Goal: Transaction & Acquisition: Purchase product/service

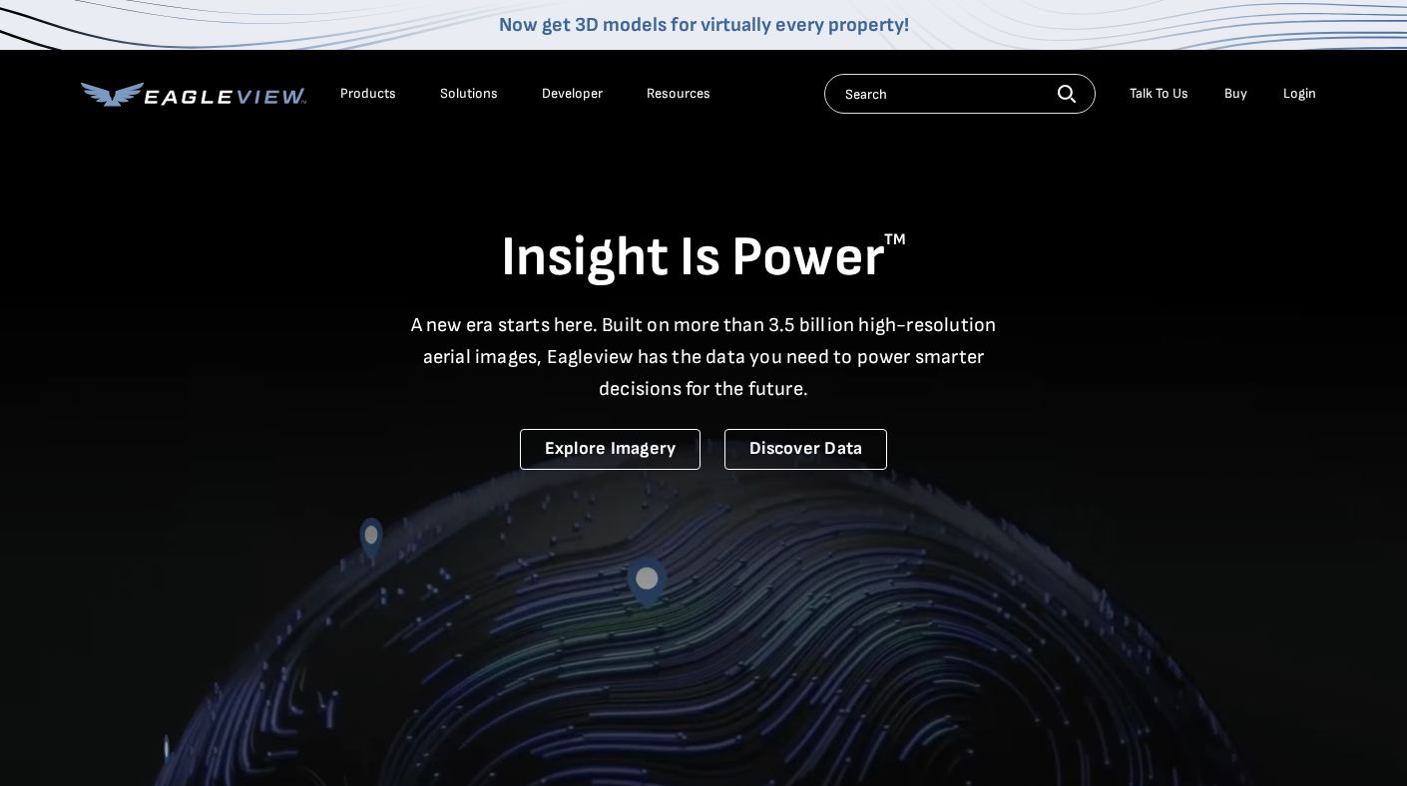
click at [1302, 97] on div "Login" at bounding box center [1299, 94] width 33 height 18
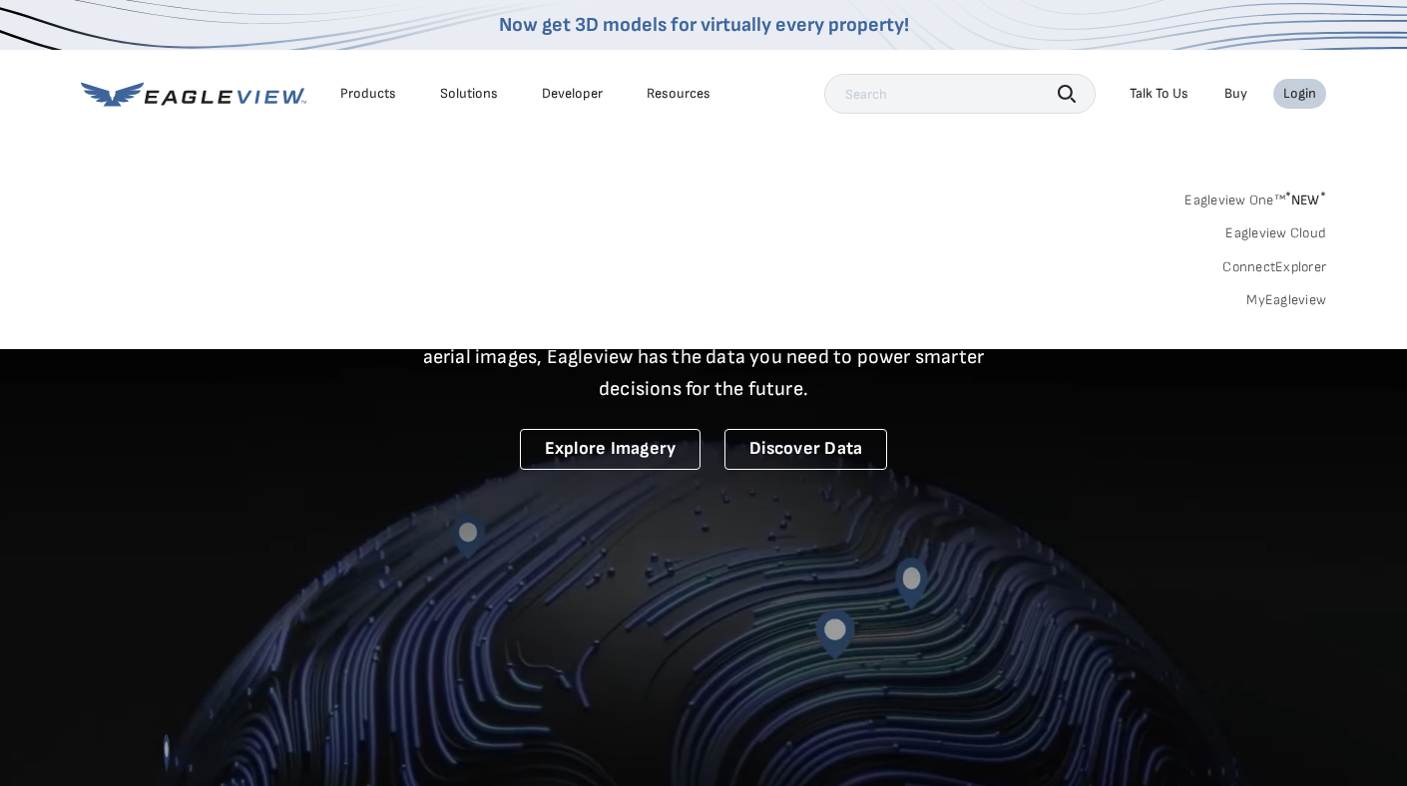
click at [1274, 298] on link "MyEagleview" at bounding box center [1286, 300] width 80 height 18
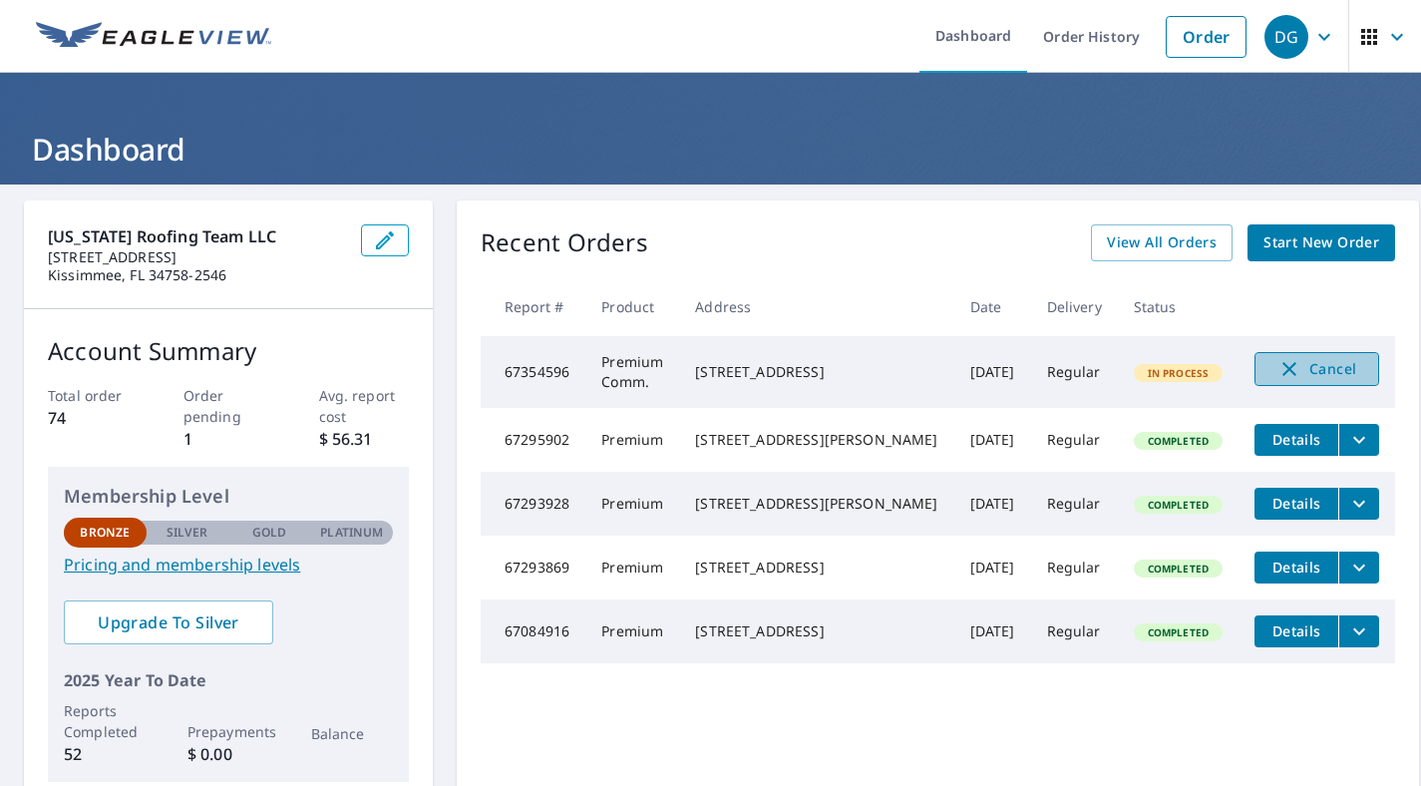
click at [1278, 363] on icon "button" at bounding box center [1290, 369] width 24 height 24
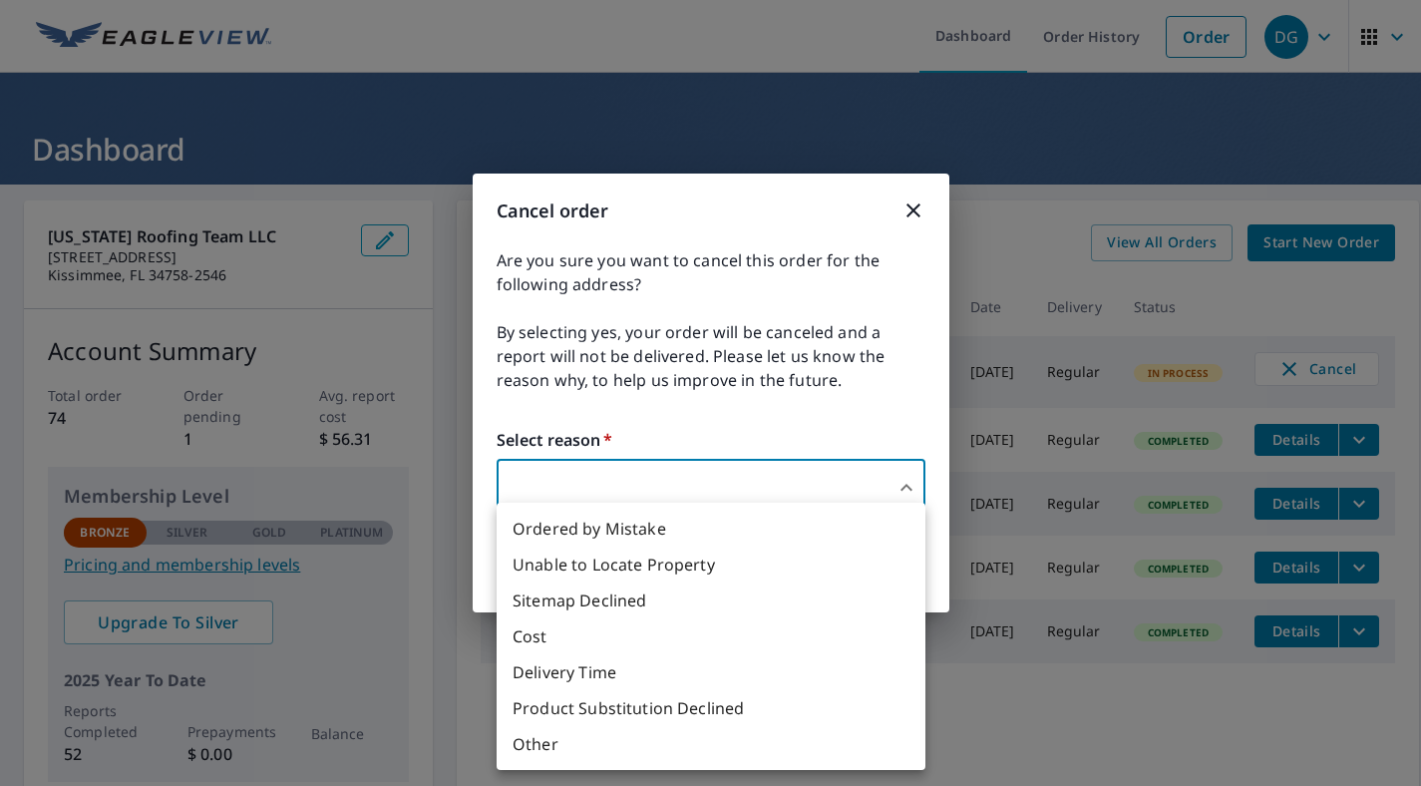
click at [875, 478] on body "DG DG Dashboard Order History Order DG Dashboard [US_STATE] Roofing Team LLC [S…" at bounding box center [710, 393] width 1421 height 786
click at [735, 673] on li "Delivery Time" at bounding box center [711, 672] width 429 height 36
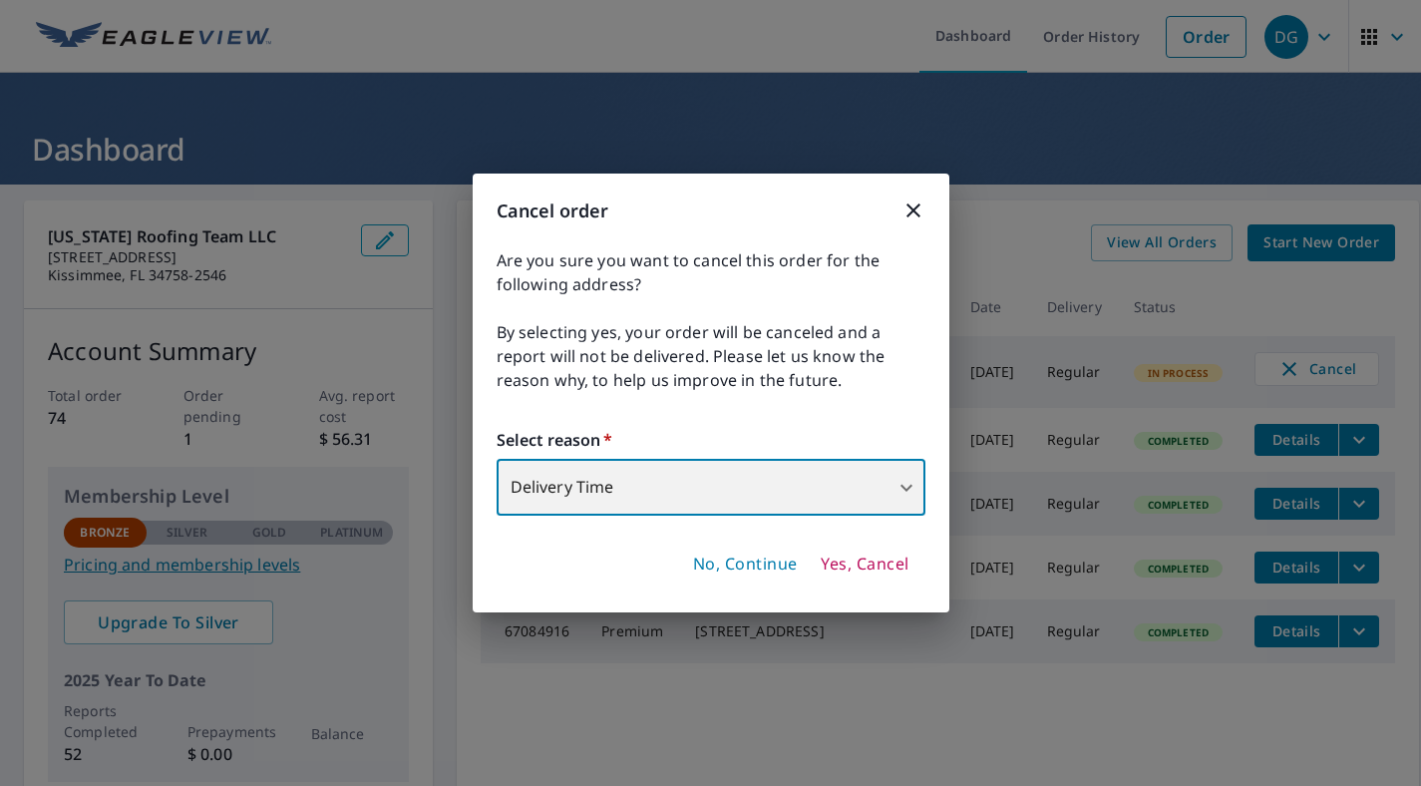
type input "34"
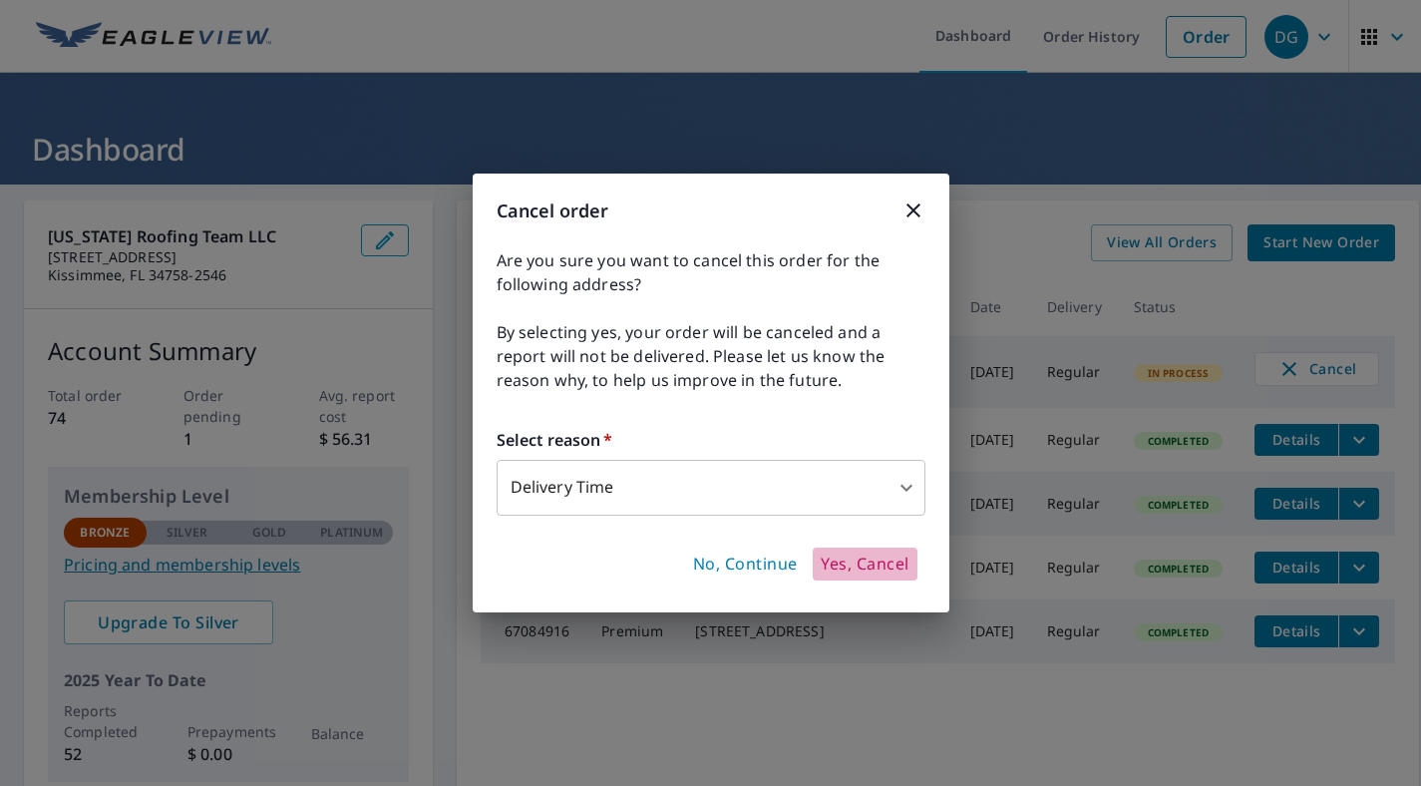
click at [858, 563] on span "Yes, Cancel" at bounding box center [865, 565] width 88 height 22
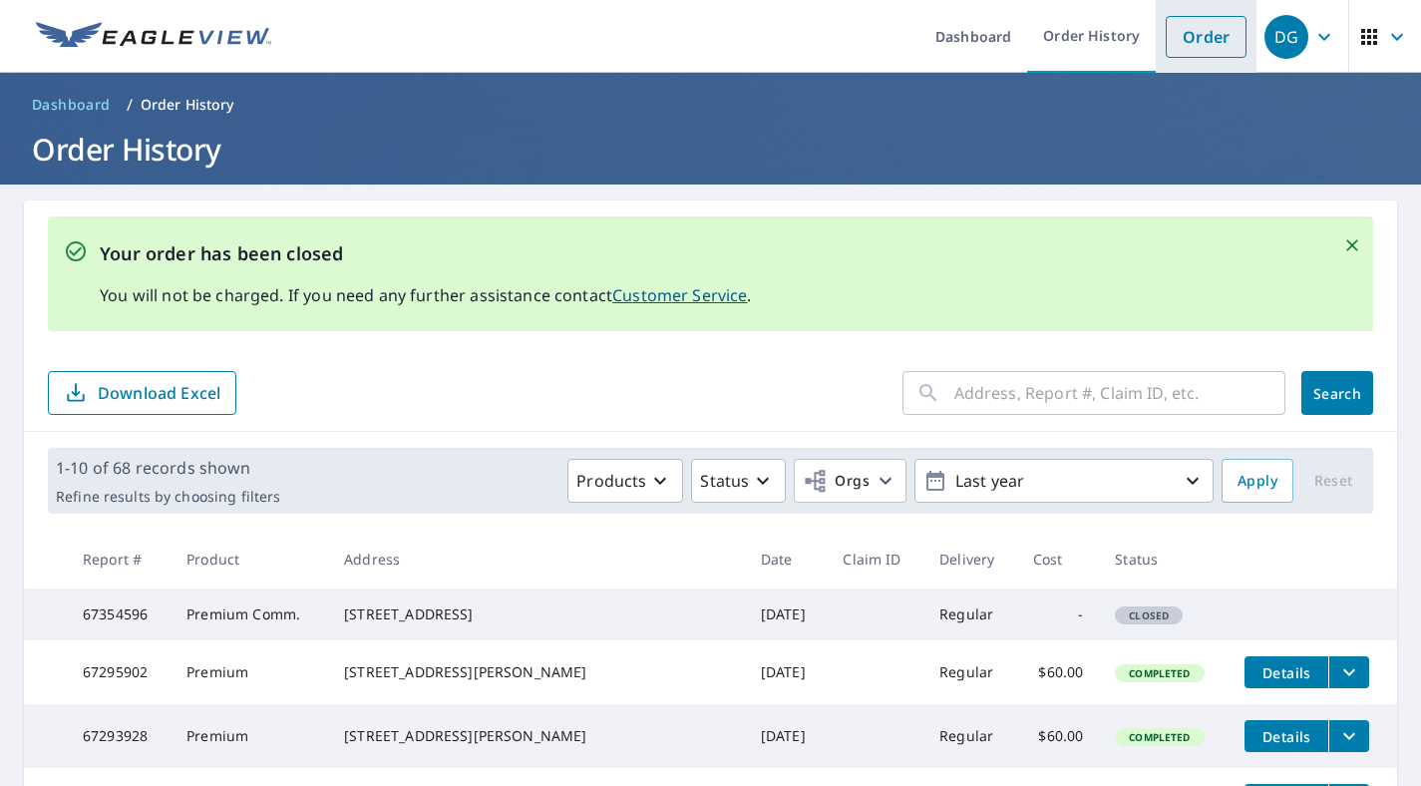
click at [1188, 32] on link "Order" at bounding box center [1206, 37] width 81 height 42
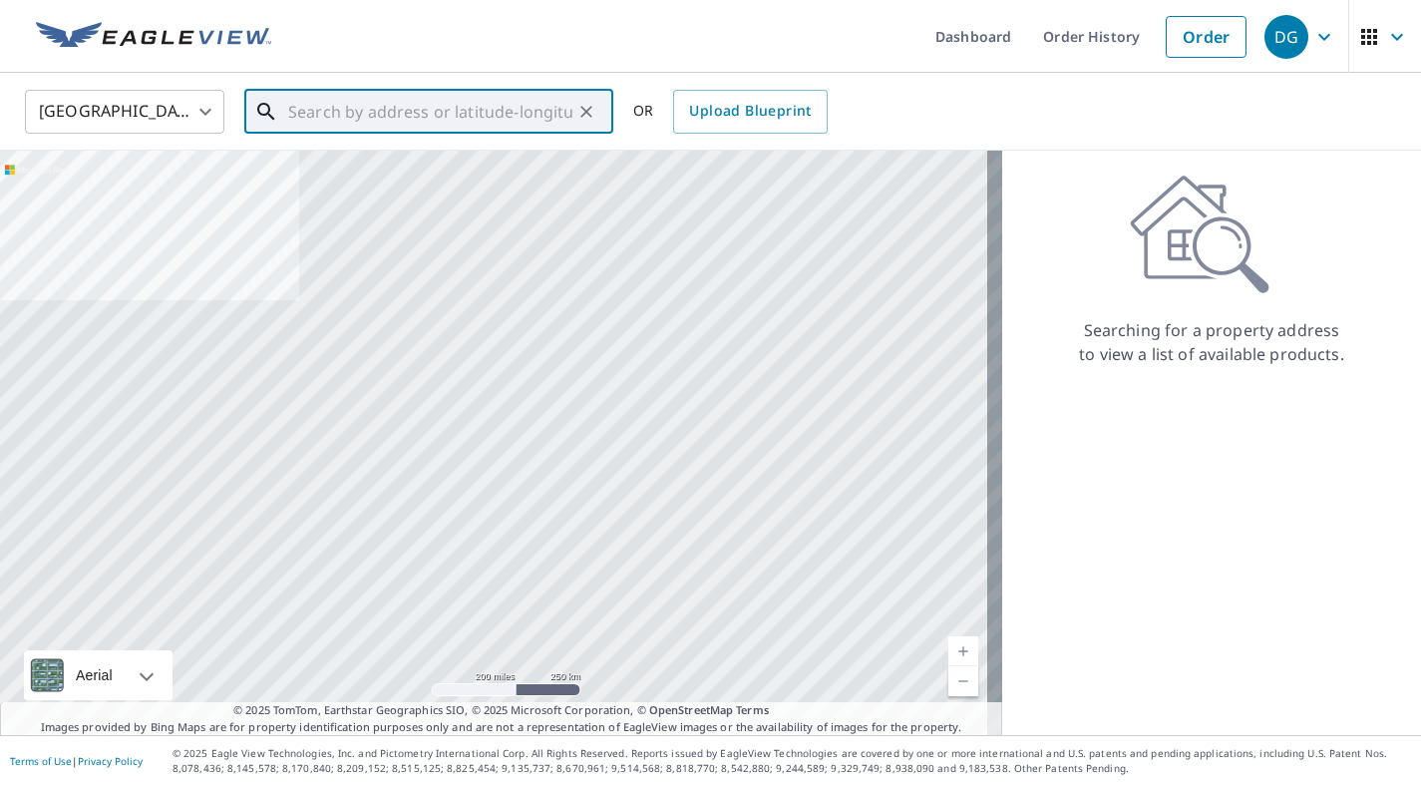
click at [508, 104] on input "text" at bounding box center [430, 112] width 284 height 56
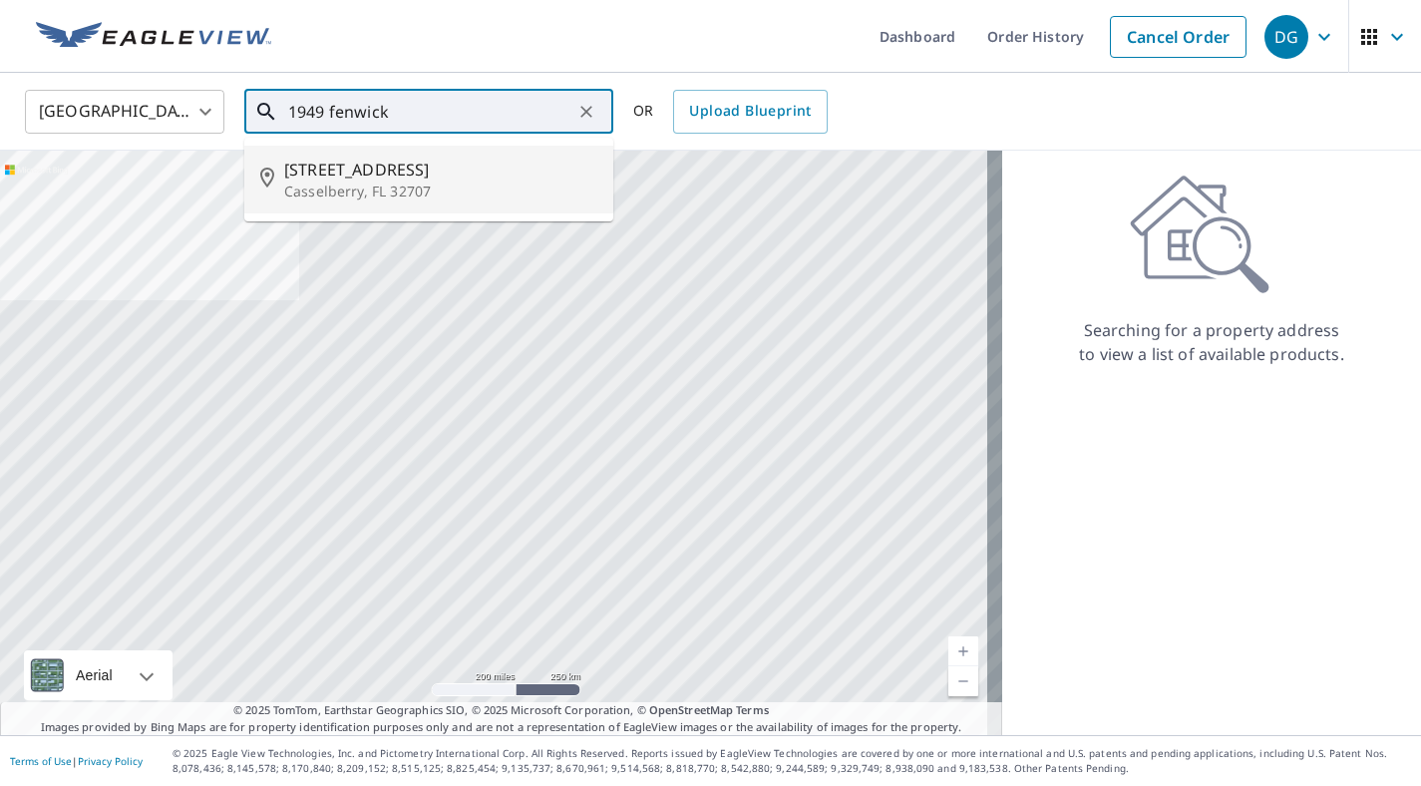
click at [444, 167] on span "[STREET_ADDRESS]" at bounding box center [440, 170] width 313 height 24
type input "[STREET_ADDRESS]"
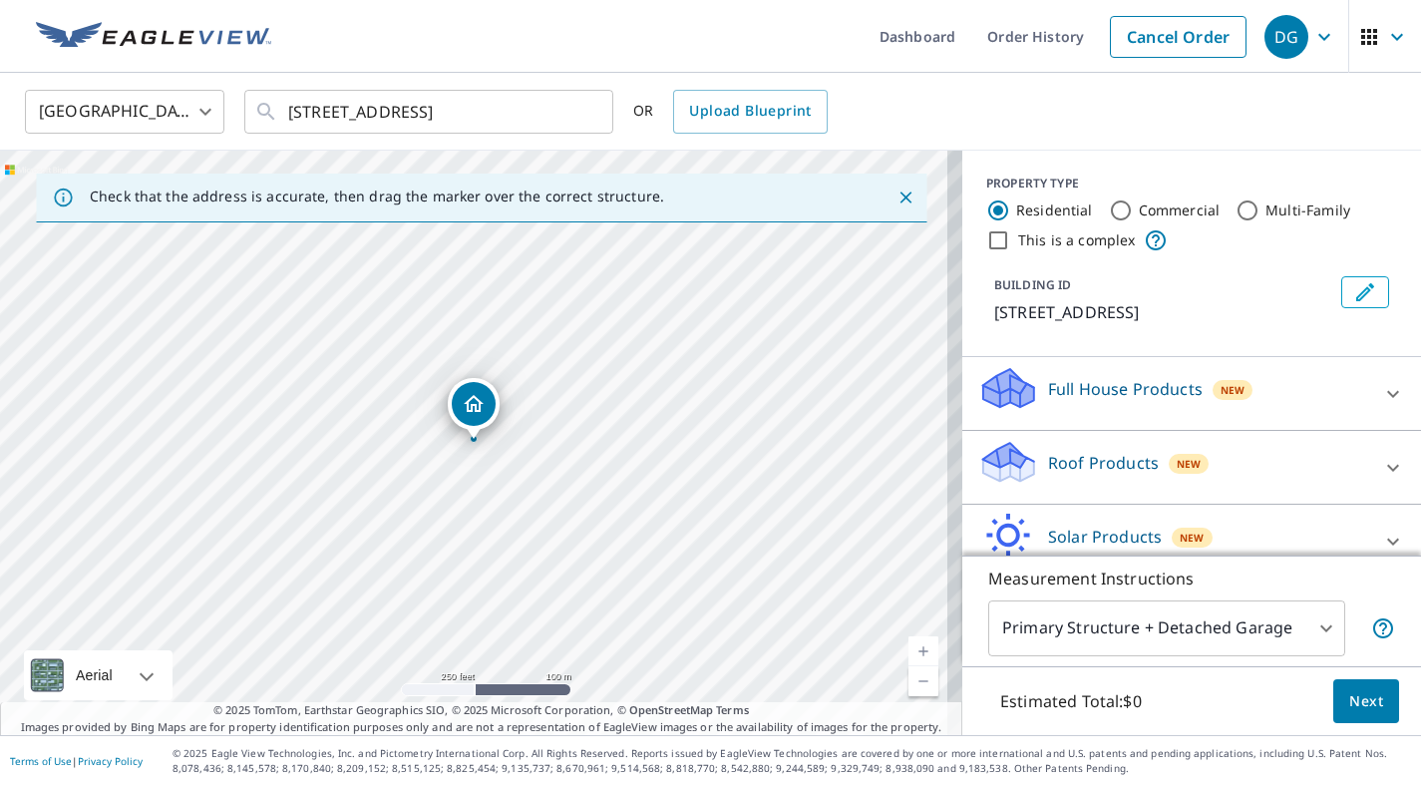
click at [1308, 466] on div "Roof Products New" at bounding box center [1174, 467] width 391 height 57
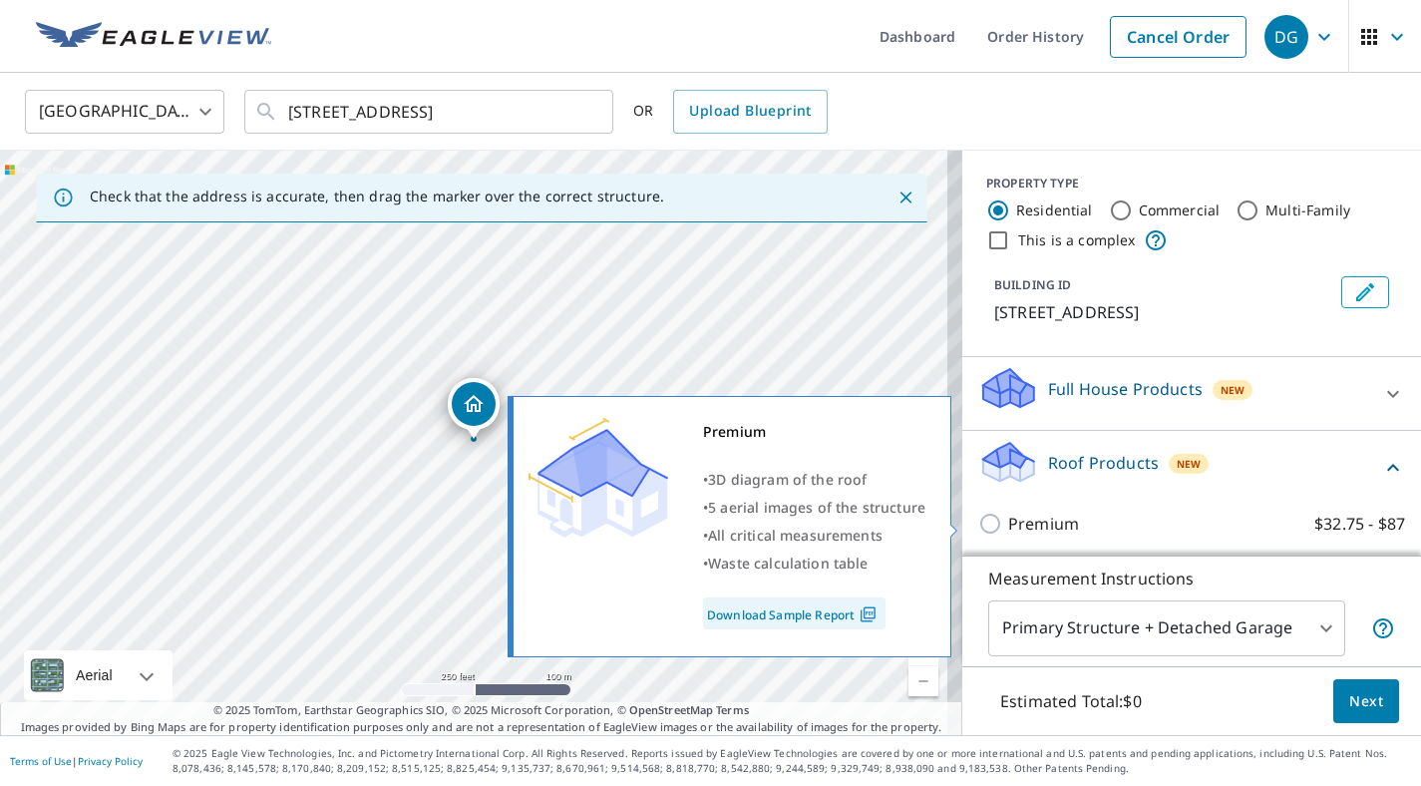
click at [1045, 524] on p "Premium" at bounding box center [1044, 524] width 71 height 24
click at [1009, 524] on input "Premium $32.75 - $87" at bounding box center [994, 524] width 30 height 24
checkbox input "true"
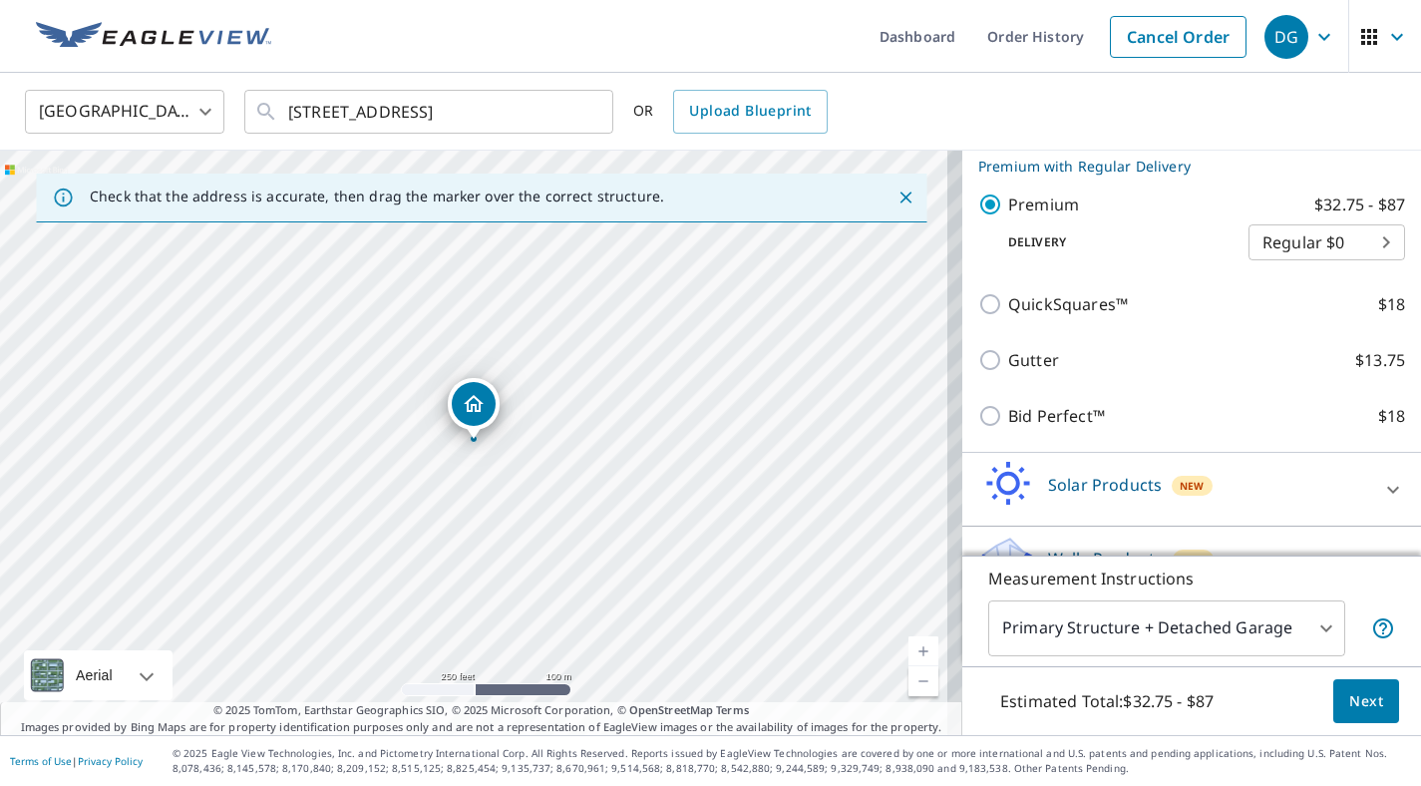
scroll to position [385, 0]
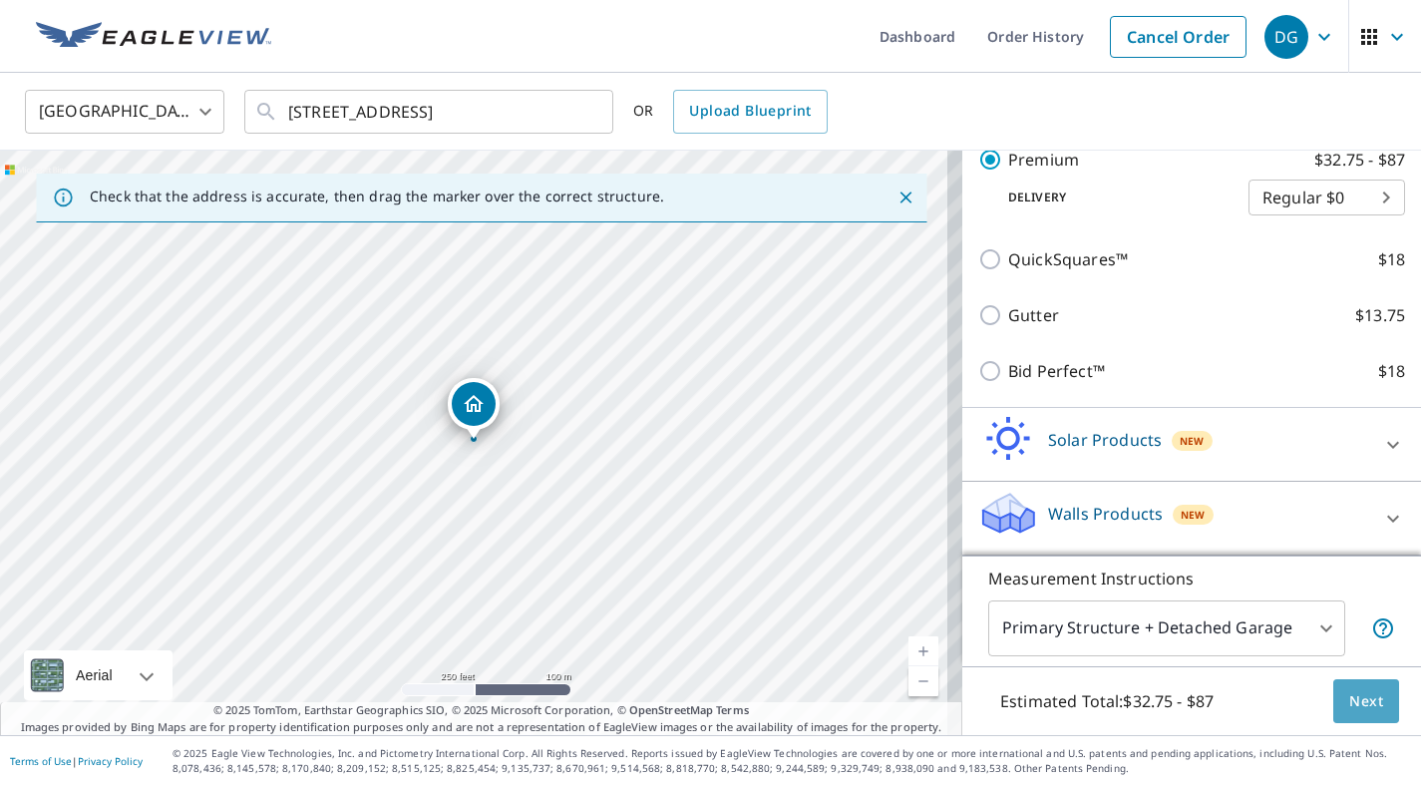
click at [1360, 713] on button "Next" at bounding box center [1367, 701] width 66 height 45
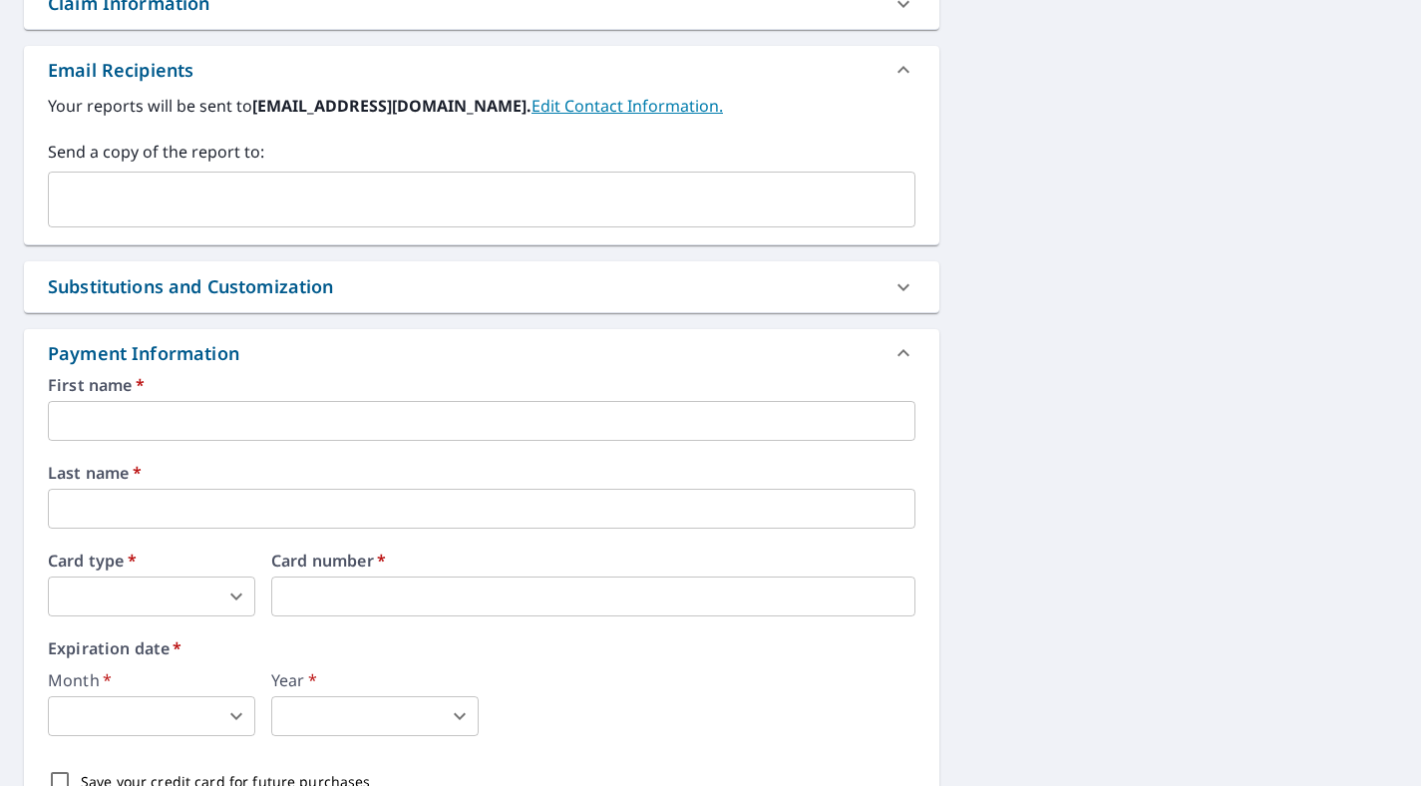
scroll to position [753, 0]
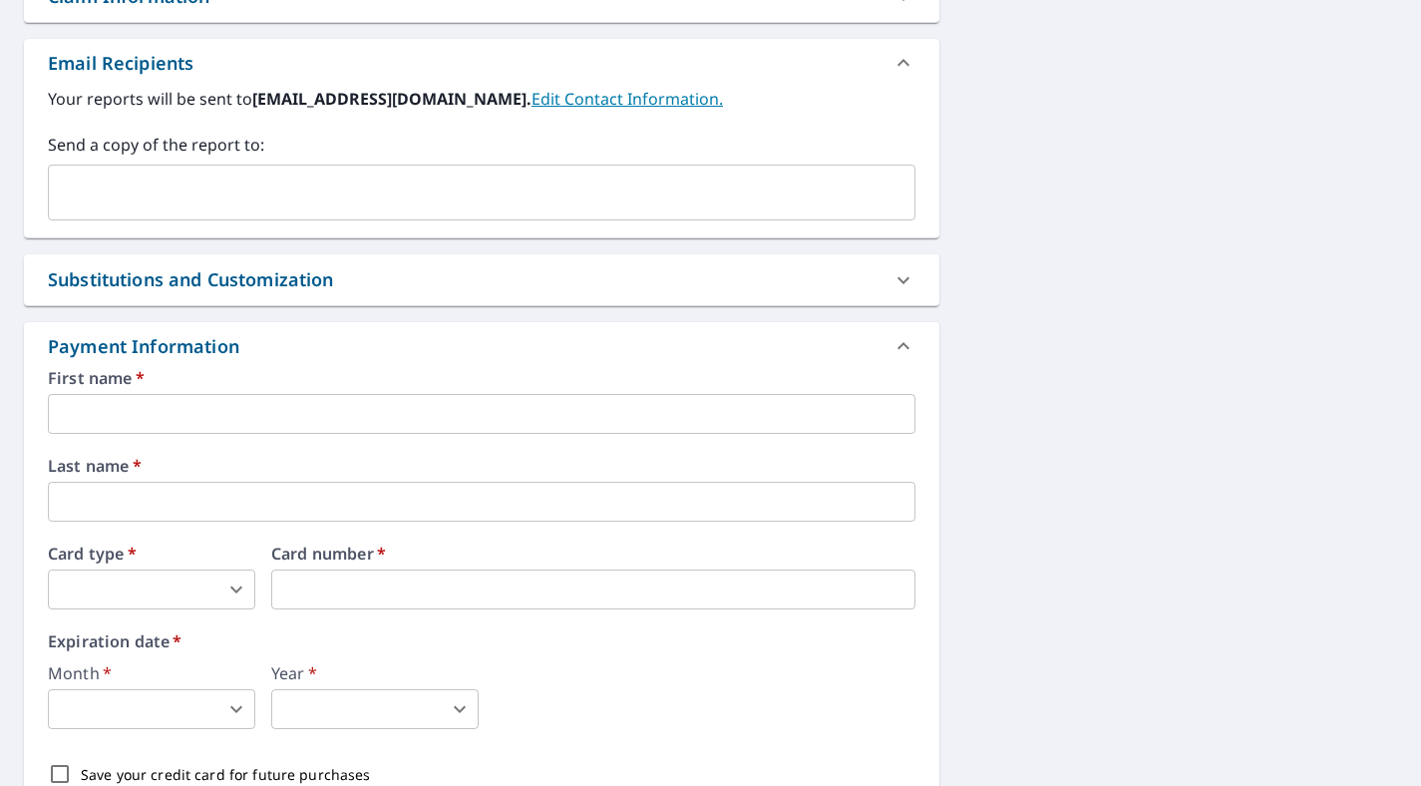
click at [604, 411] on input "text" at bounding box center [482, 414] width 868 height 40
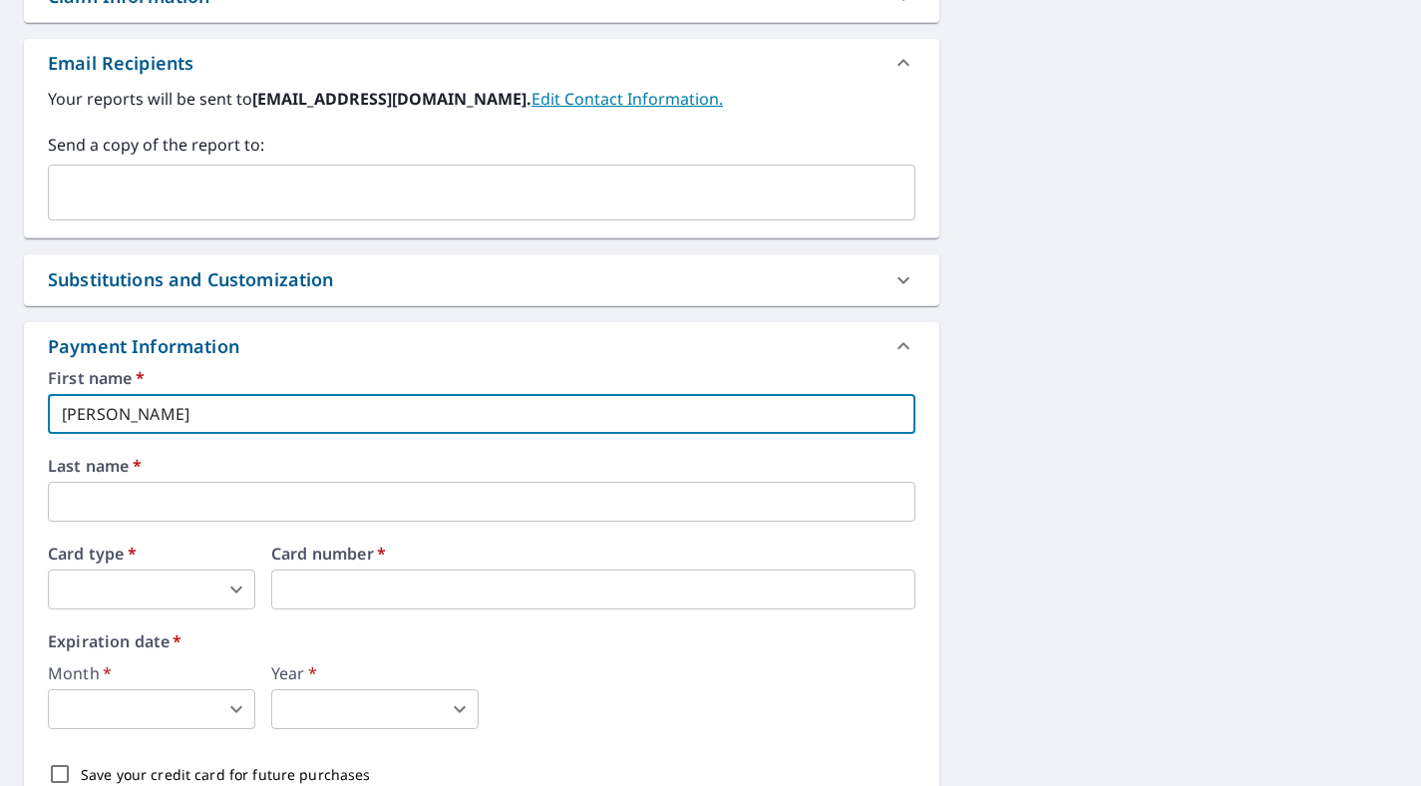
type input "[PERSON_NAME]"
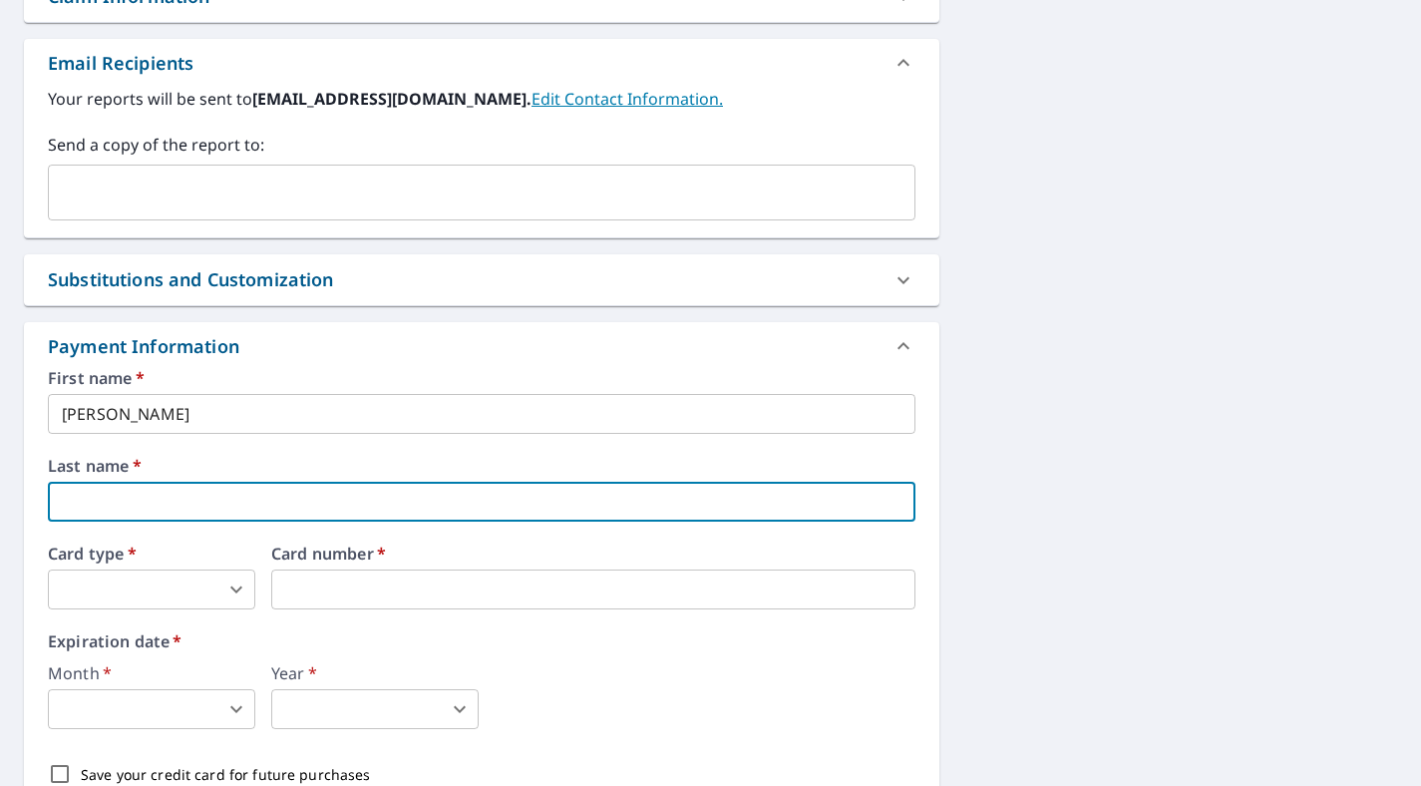
click at [381, 489] on input "text" at bounding box center [482, 502] width 868 height 40
type input "F"
type input "[PERSON_NAME]"
click at [245, 583] on body "DG DG Dashboard Order History Cancel Order DG Dashboard / Finalize Order Finali…" at bounding box center [710, 393] width 1421 height 786
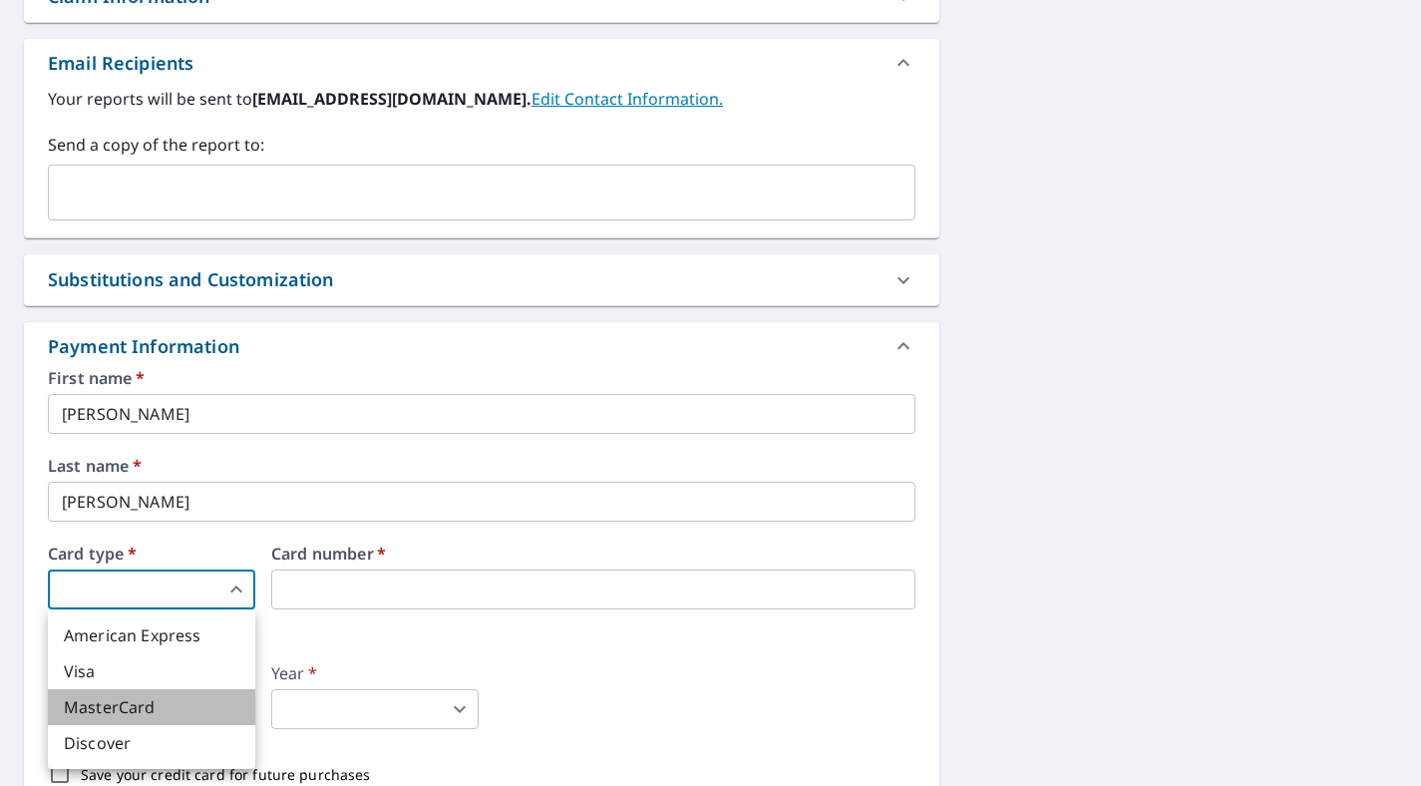
click at [167, 709] on li "MasterCard" at bounding box center [151, 707] width 207 height 36
type input "3"
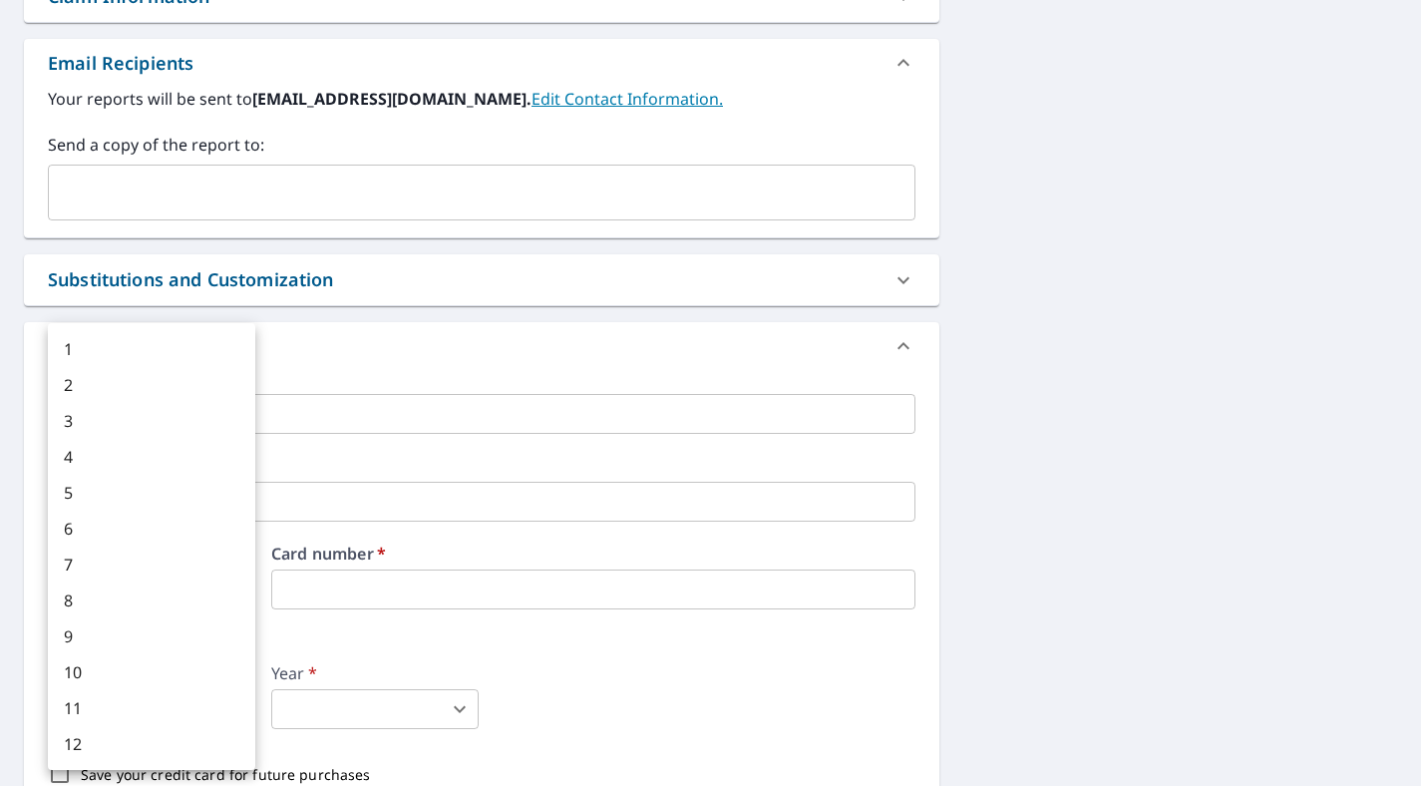
click at [201, 702] on body "DG DG Dashboard Order History Cancel Order DG Dashboard / Finalize Order Finali…" at bounding box center [710, 393] width 1421 height 786
click at [173, 517] on li "6" at bounding box center [151, 529] width 207 height 36
type input "6"
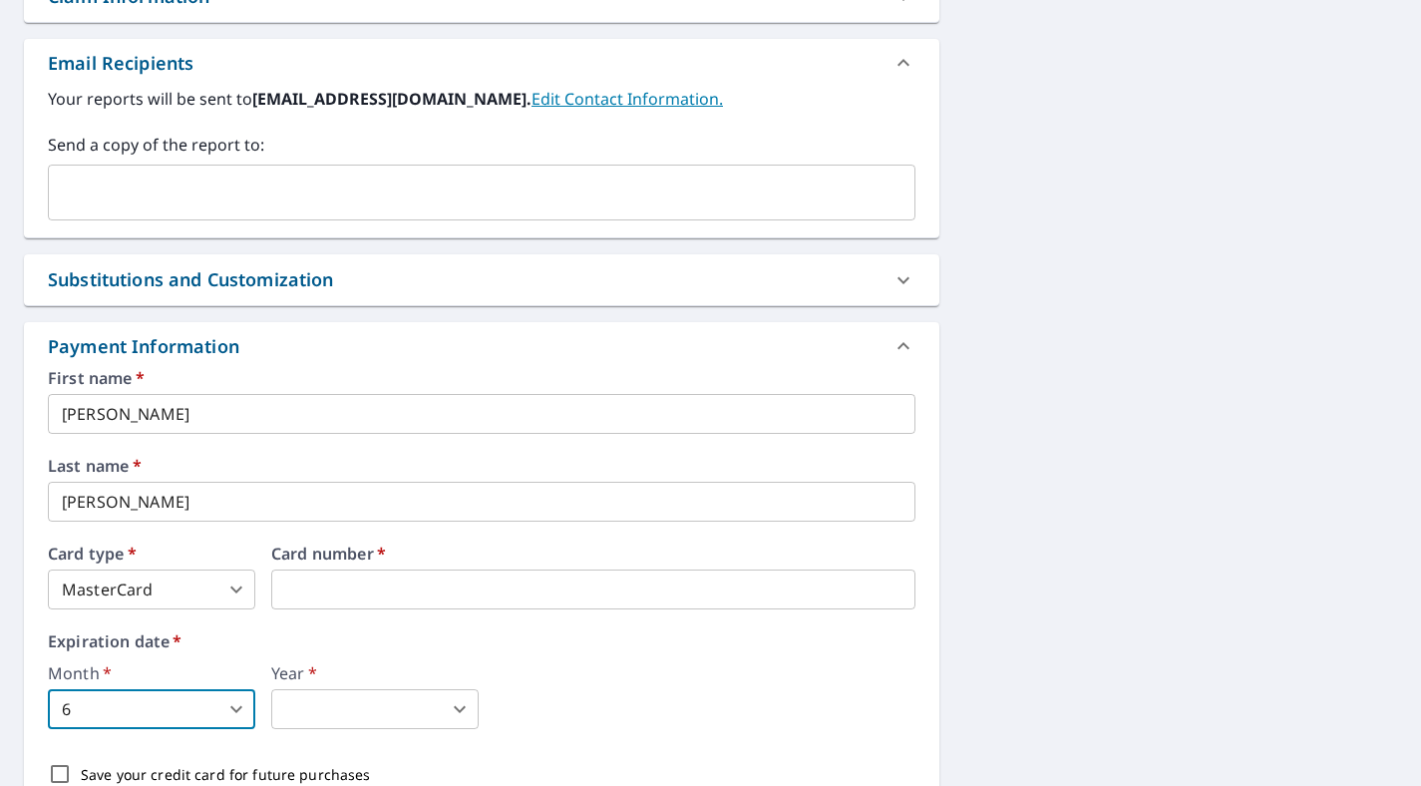
click at [308, 706] on body "DG DG Dashboard Order History Cancel Order DG Dashboard / Finalize Order Finali…" at bounding box center [710, 393] width 1421 height 786
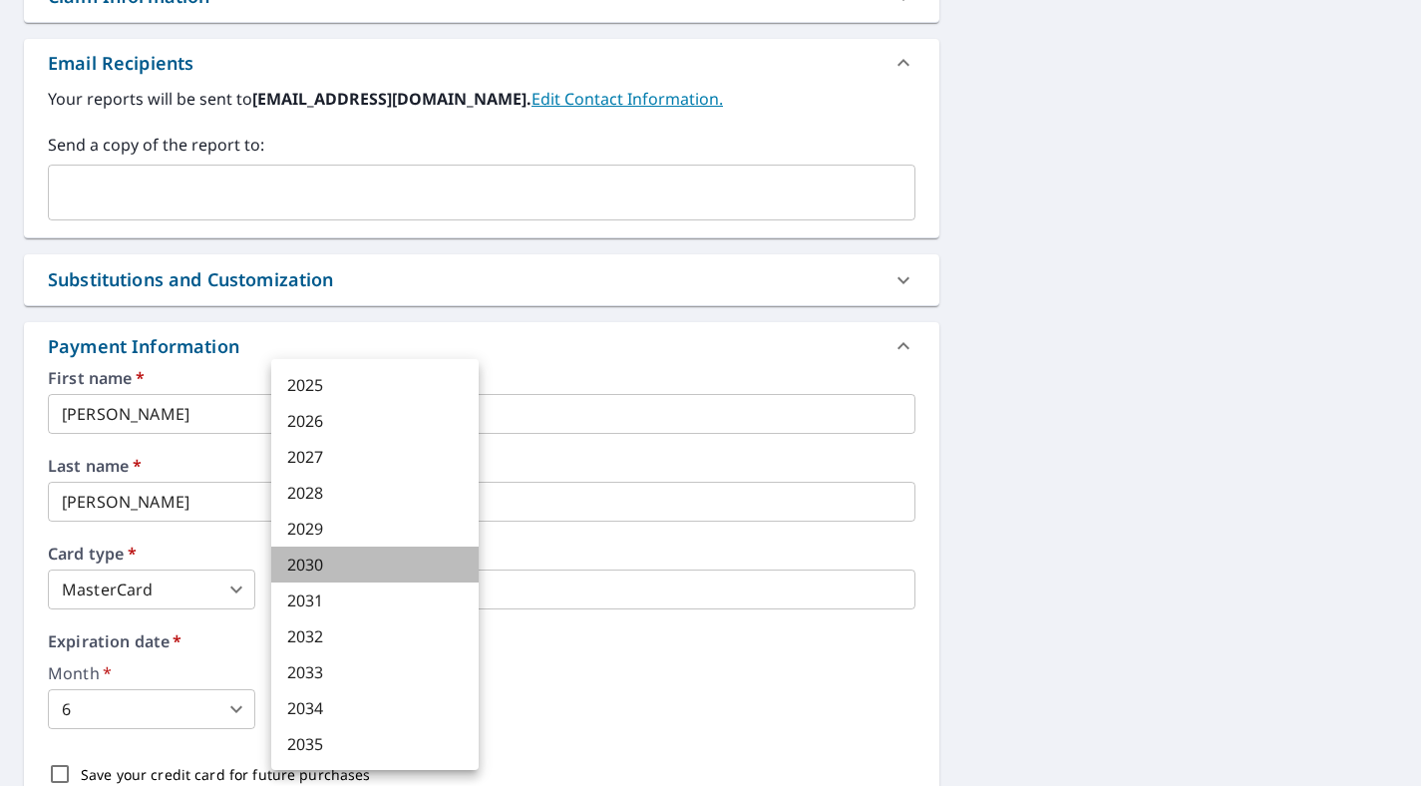
click at [319, 558] on li "2030" at bounding box center [374, 565] width 207 height 36
type input "2030"
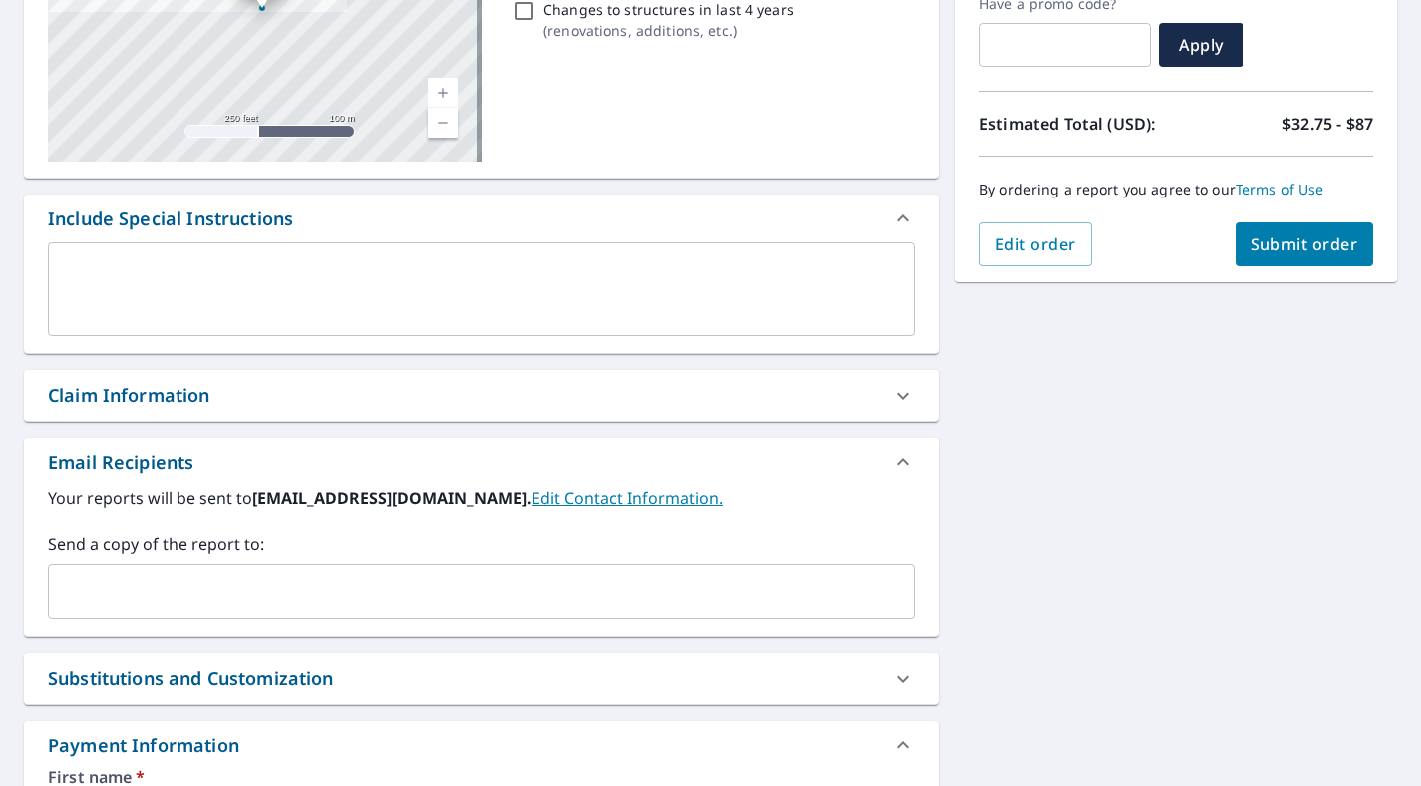
scroll to position [352, 0]
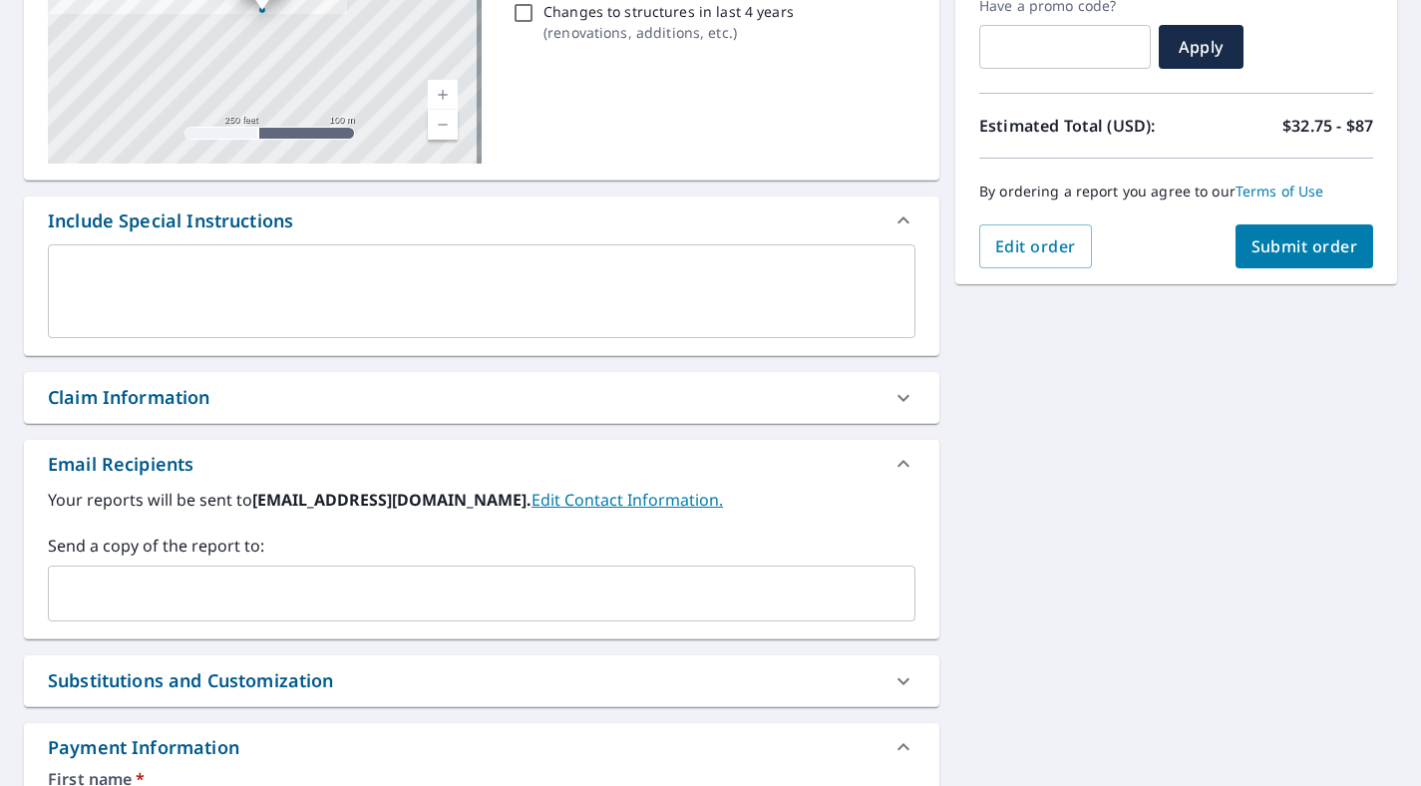
click at [1326, 261] on button "Submit order" at bounding box center [1305, 246] width 139 height 44
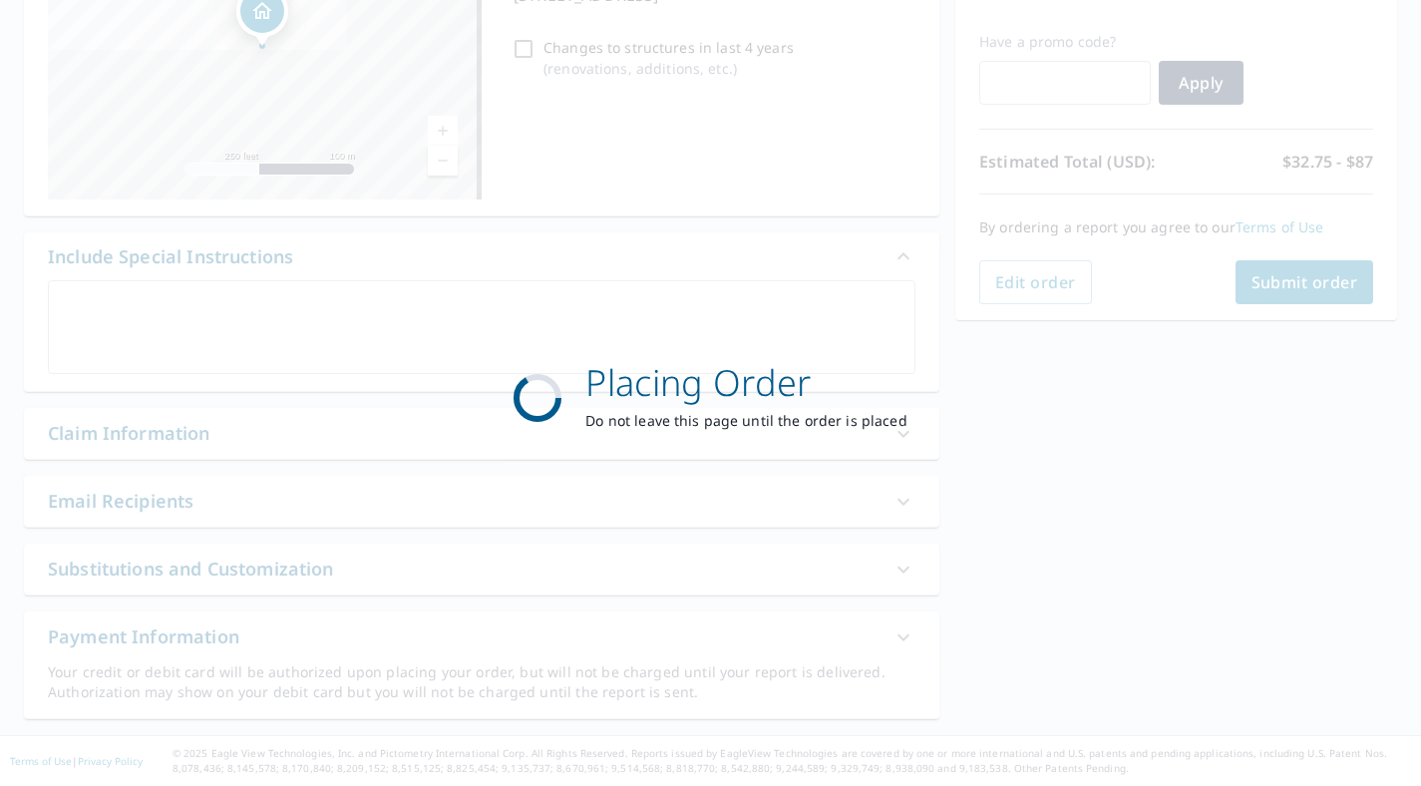
scroll to position [316, 0]
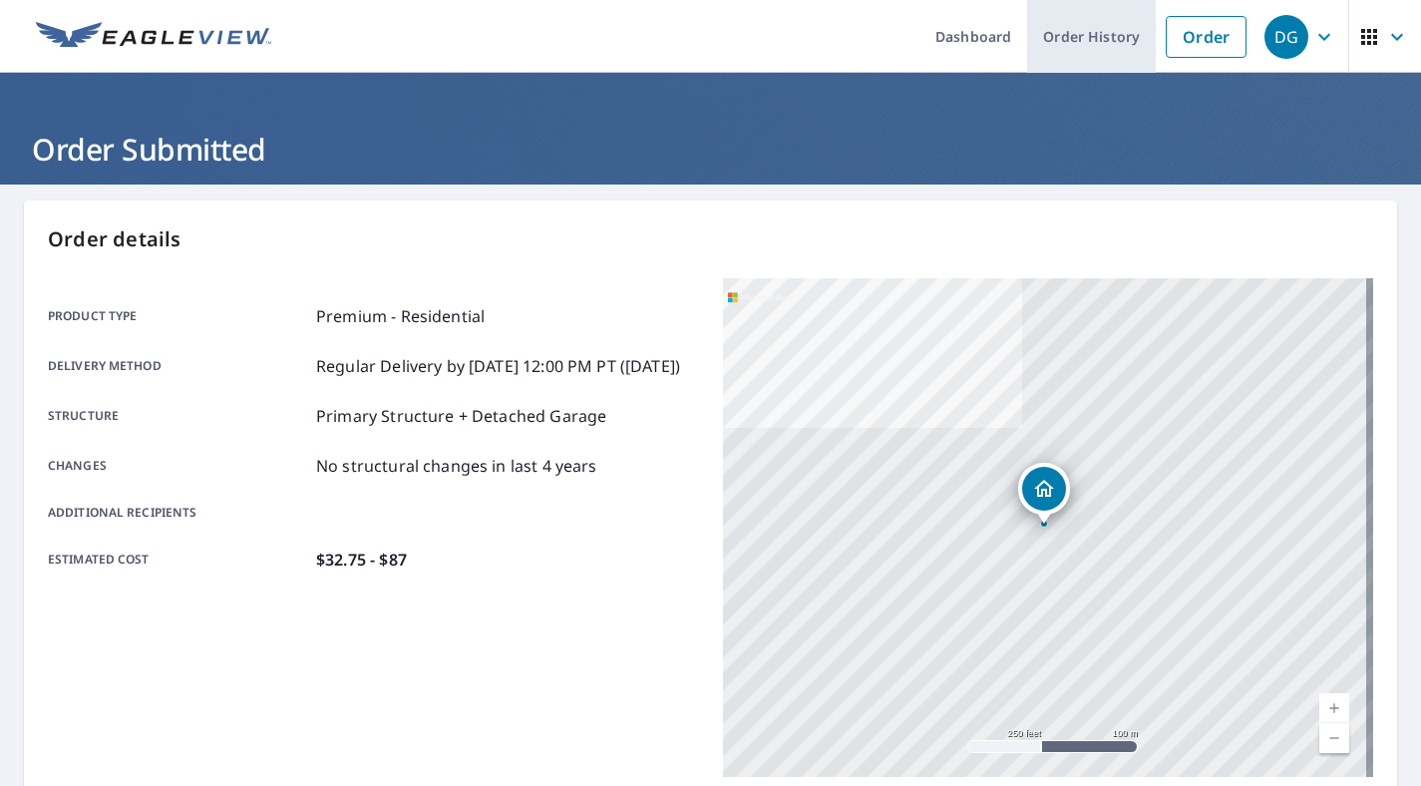
click at [1062, 53] on link "Order History" at bounding box center [1091, 36] width 129 height 73
